Goal: Information Seeking & Learning: Learn about a topic

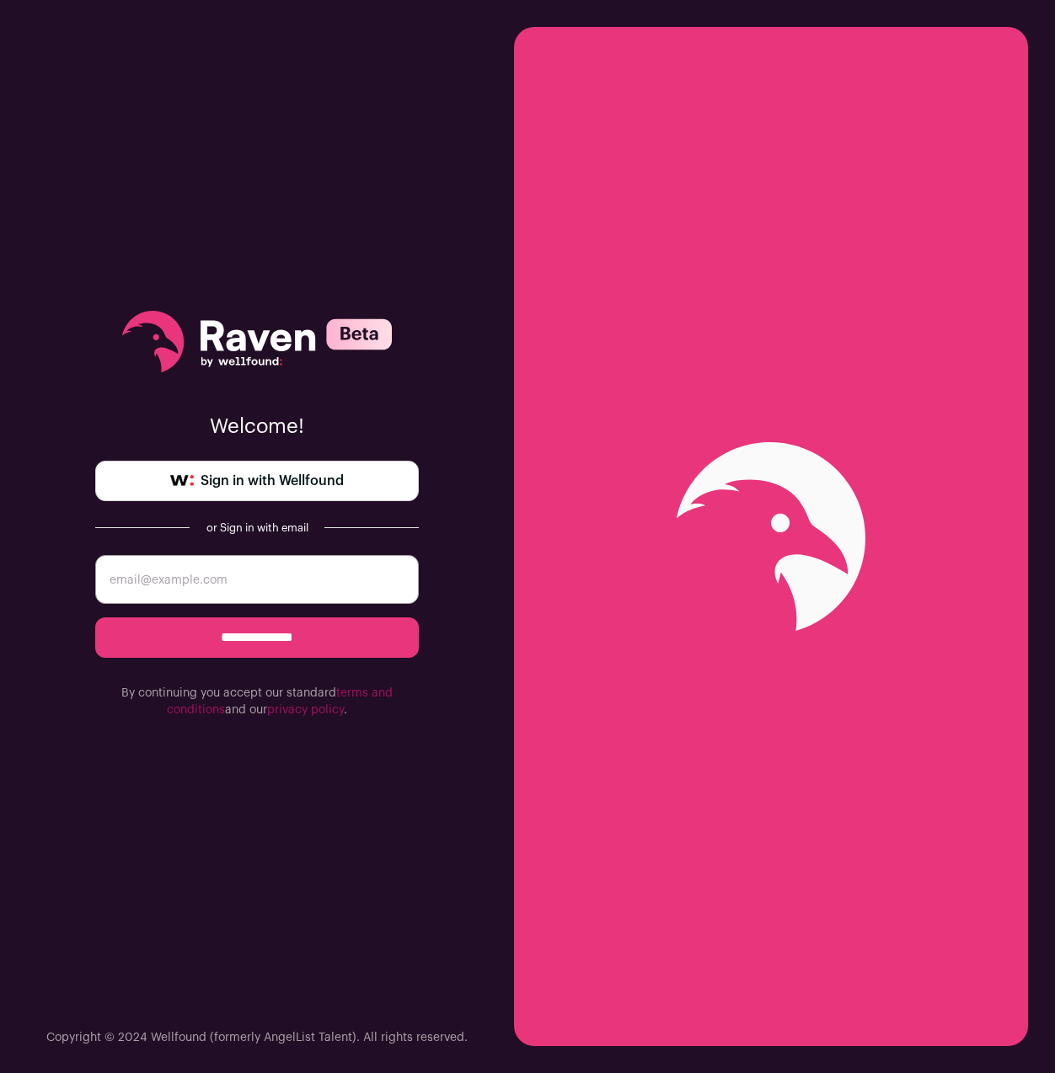
click at [244, 484] on span "Sign in with Wellfound" at bounding box center [272, 481] width 143 height 20
click at [254, 486] on span "Sign in with Wellfound" at bounding box center [272, 481] width 143 height 20
click at [356, 649] on input "**********" at bounding box center [257, 638] width 324 height 40
type input "[PERSON_NAME][EMAIL_ADDRESS][DOMAIN_NAME]"
click at [297, 619] on input "**********" at bounding box center [257, 638] width 324 height 40
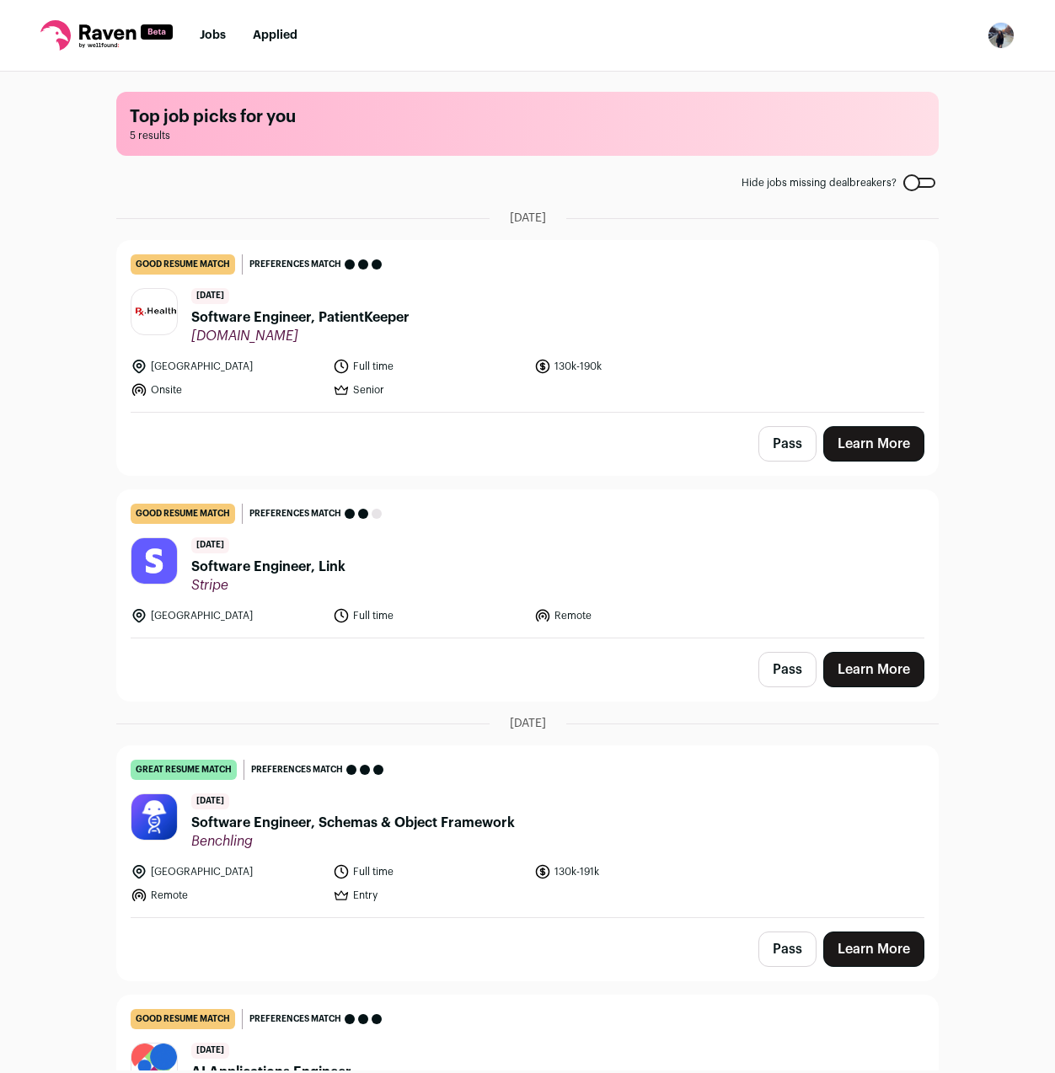
click at [346, 314] on span "Software Engineer, PatientKeeper" at bounding box center [300, 318] width 218 height 20
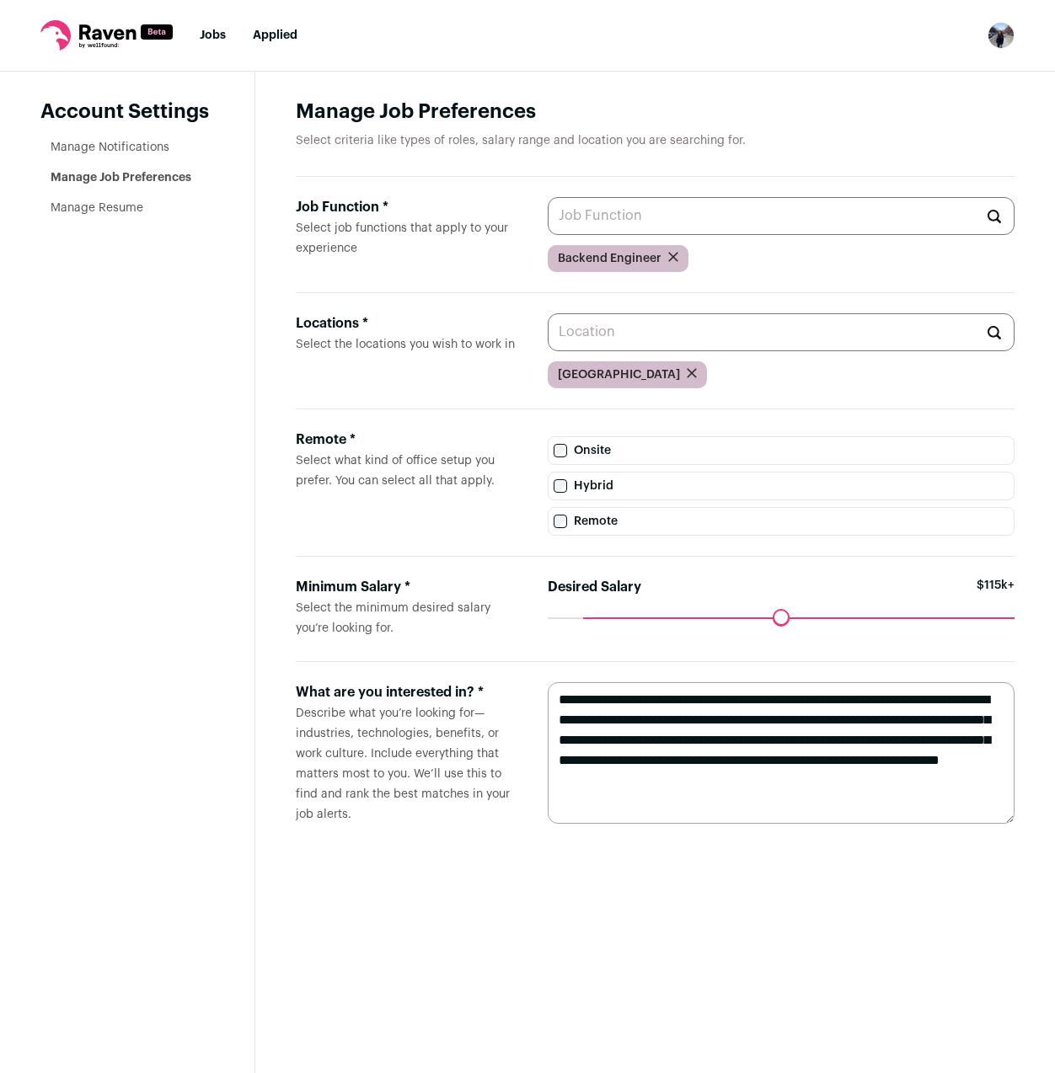
click at [788, 228] on input "Job Function * Select job functions that apply to your experience" at bounding box center [781, 216] width 467 height 38
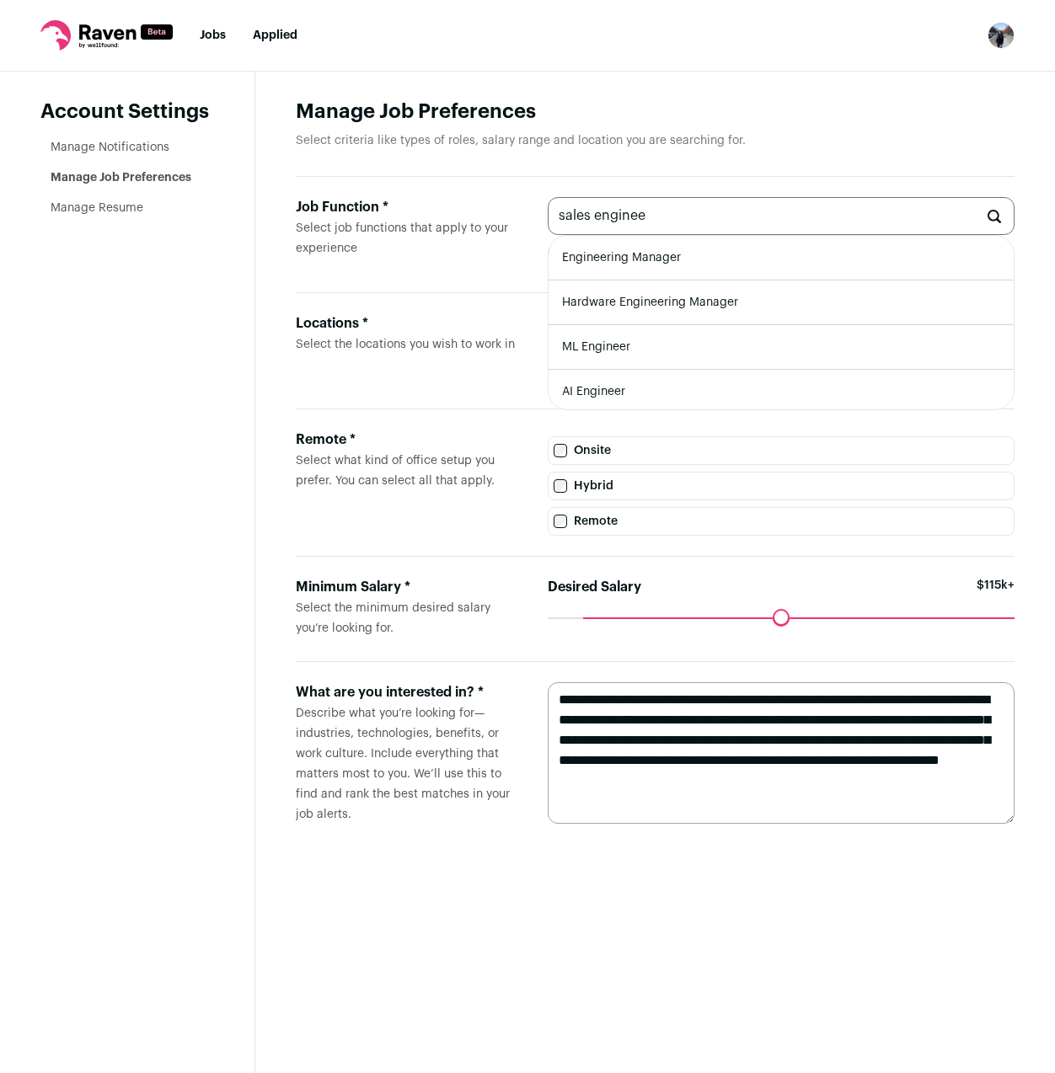
type input "sales engineer"
type input "technical engineer"
click at [210, 40] on link "Jobs" at bounding box center [213, 35] width 26 height 12
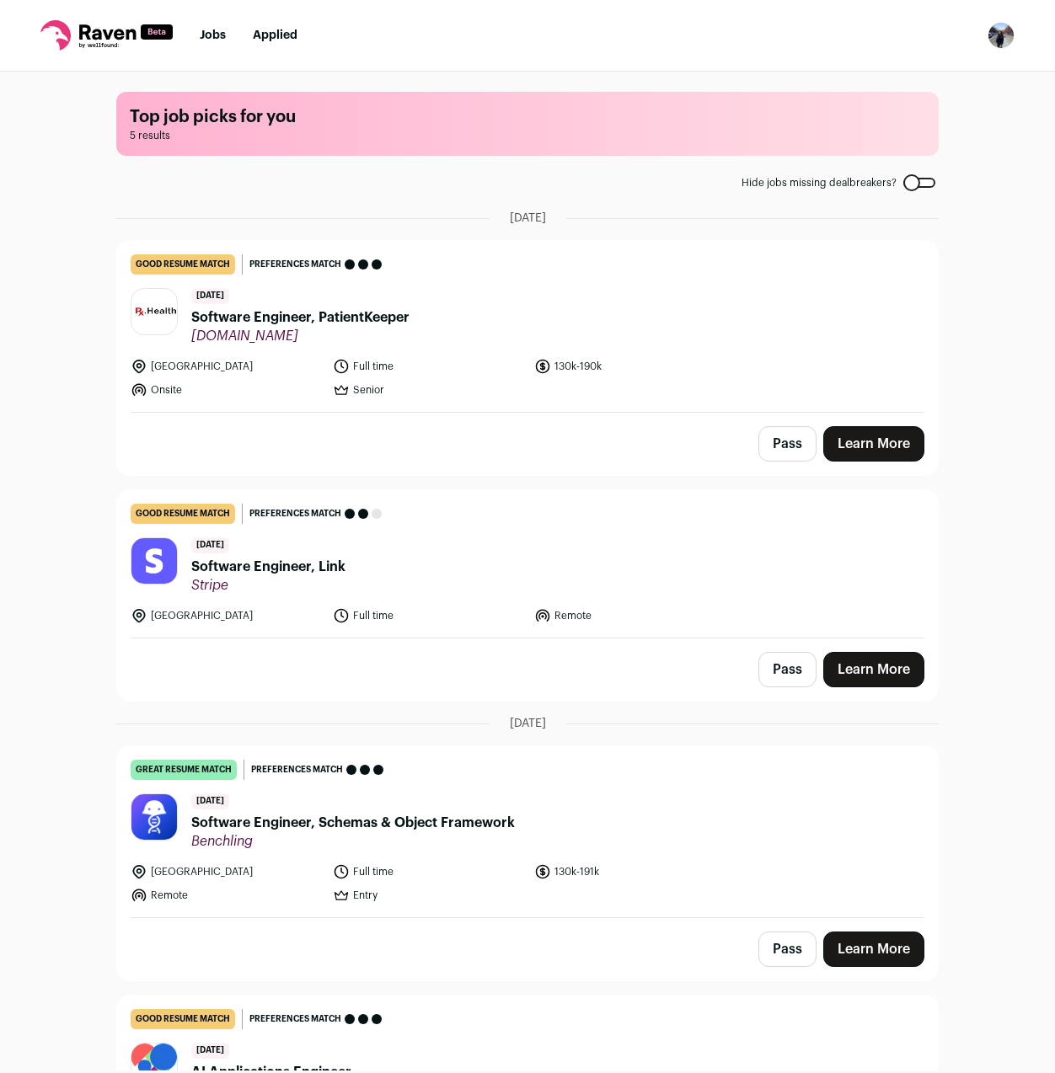
click at [168, 35] on rect at bounding box center [157, 31] width 32 height 15
click at [104, 44] on icon at bounding box center [106, 35] width 132 height 30
click at [67, 27] on icon at bounding box center [55, 35] width 30 height 30
click at [238, 822] on span "Software Engineer, Schemas & Object Framework" at bounding box center [353, 823] width 324 height 20
click at [291, 312] on span "Software Engineer, PatientKeeper" at bounding box center [300, 318] width 218 height 20
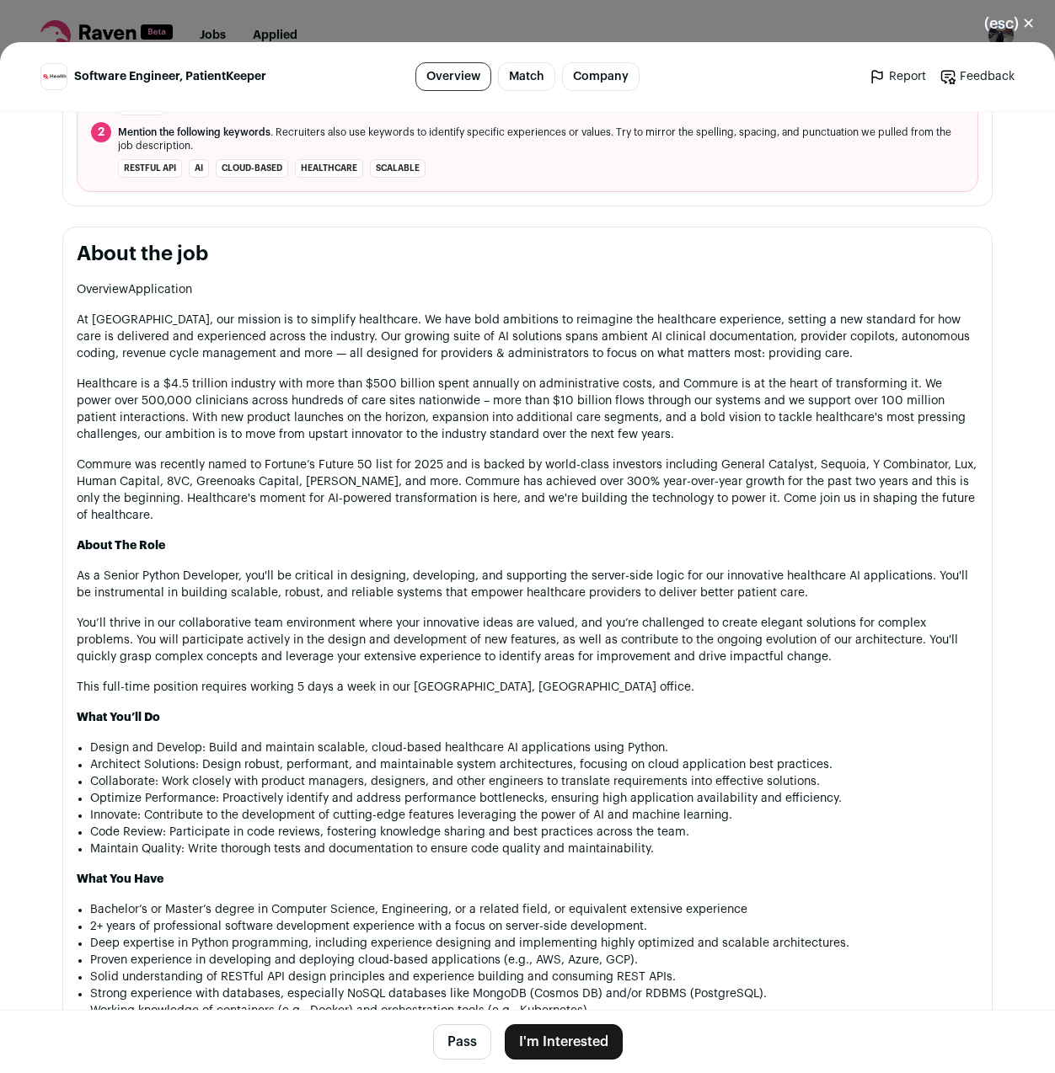
scroll to position [726, 0]
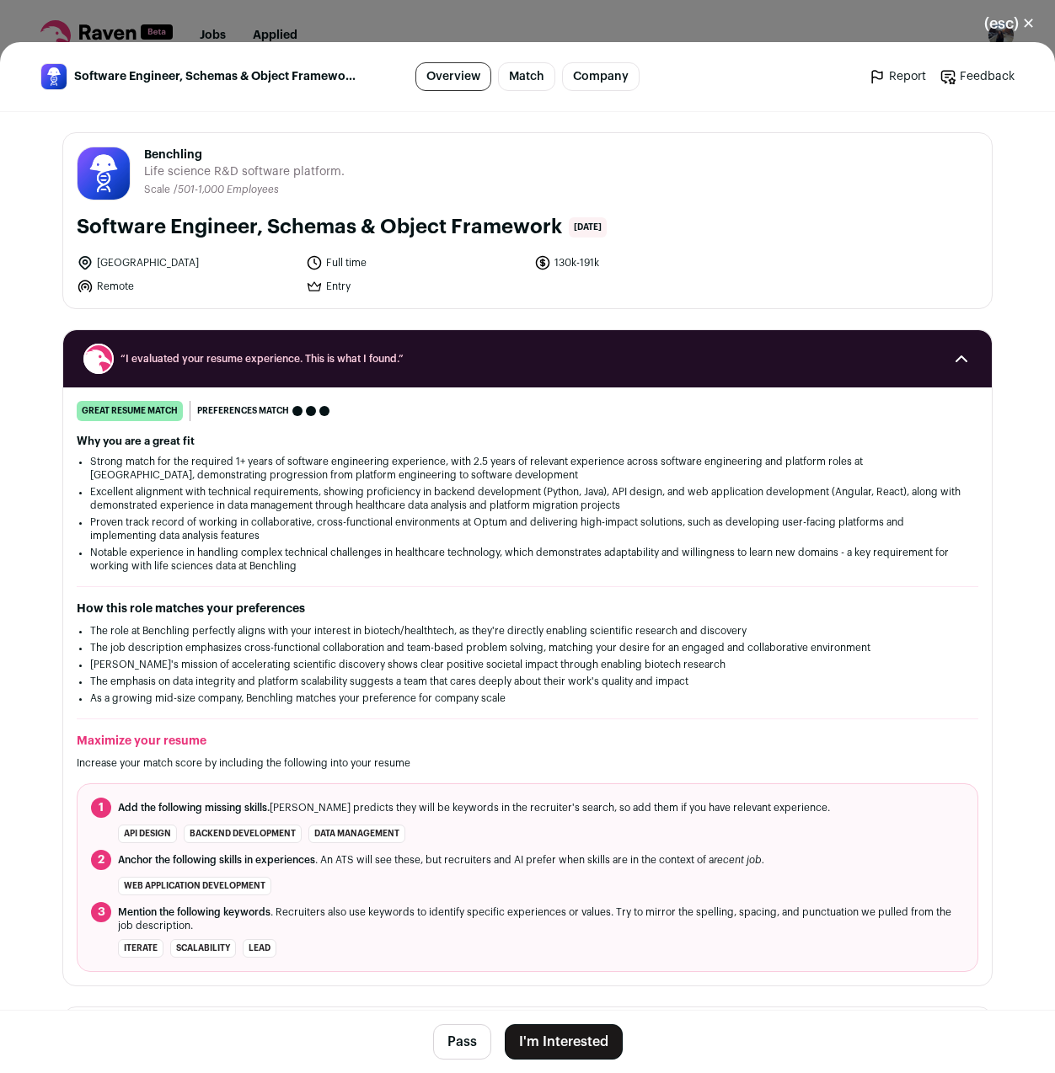
drag, startPoint x: 78, startPoint y: 195, endPoint x: 565, endPoint y: 200, distance: 487.0
click at [565, 214] on div "Software Engineer, Schemas & Object Framework [DATE]" at bounding box center [528, 227] width 902 height 27
copy h1 "Software Engineer, Schemas & Object Framework"
